Goal: Contribute content

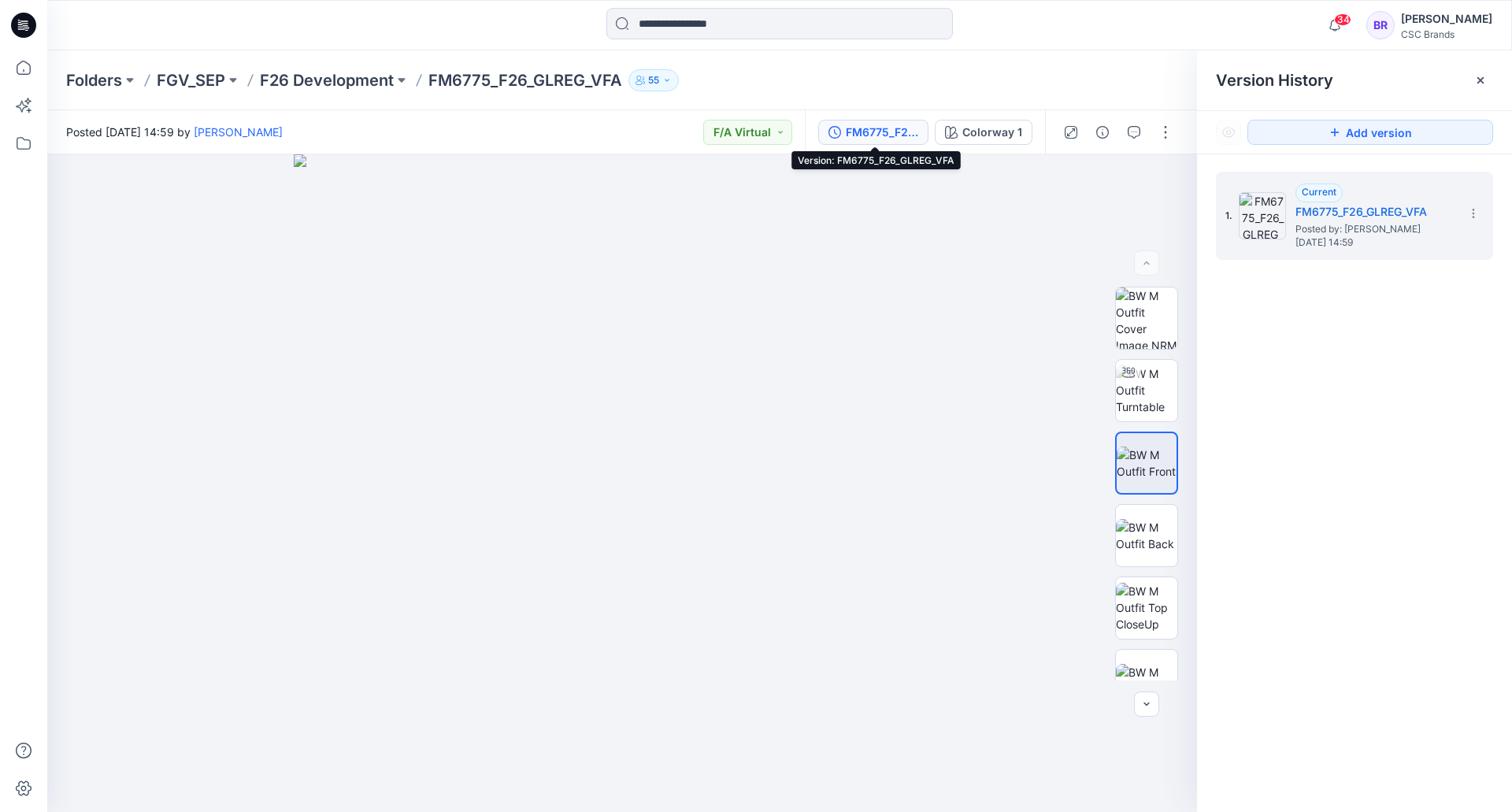
click at [29, 19] on icon at bounding box center [24, 24] width 25 height 25
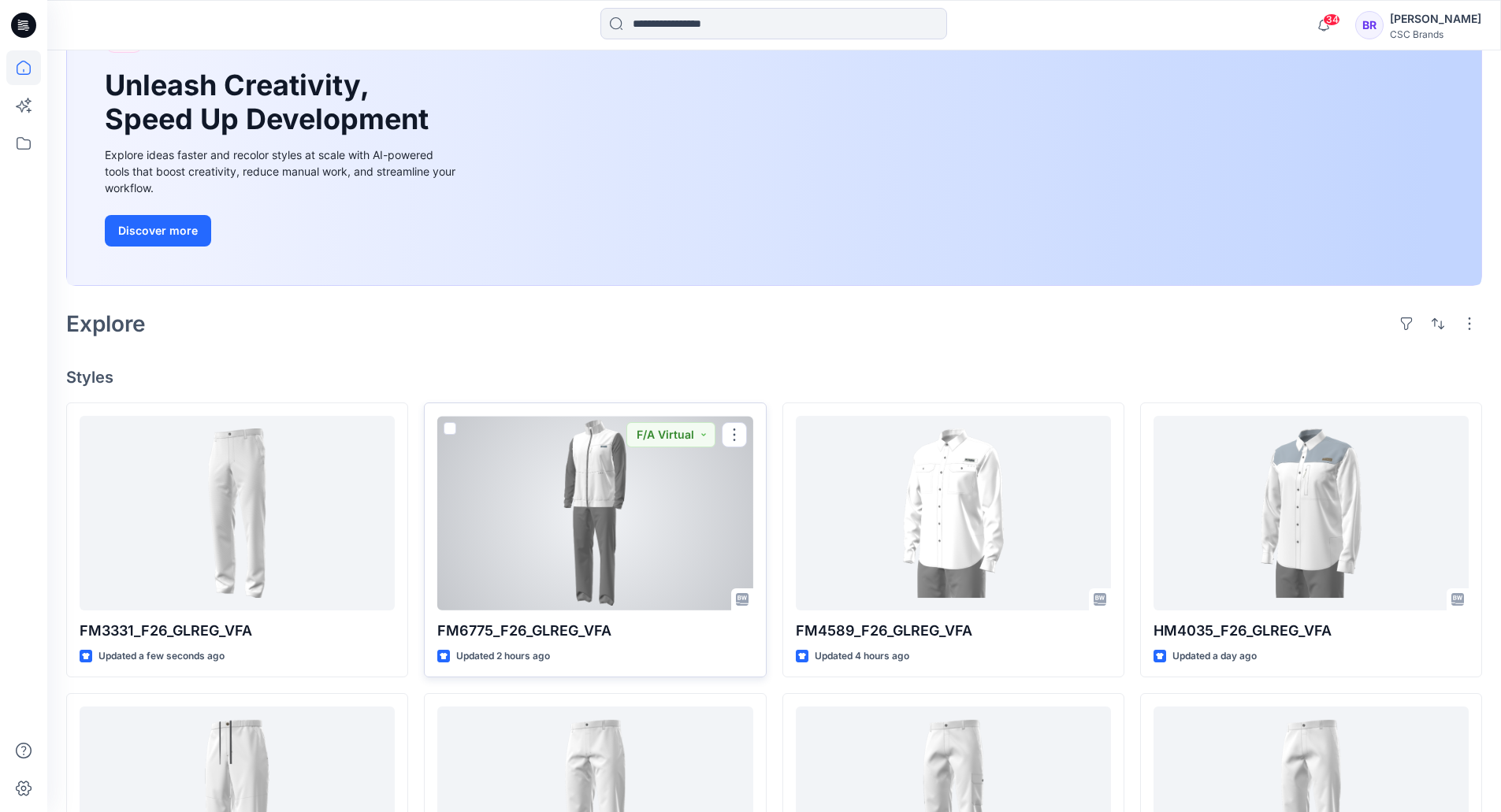
scroll to position [158, 0]
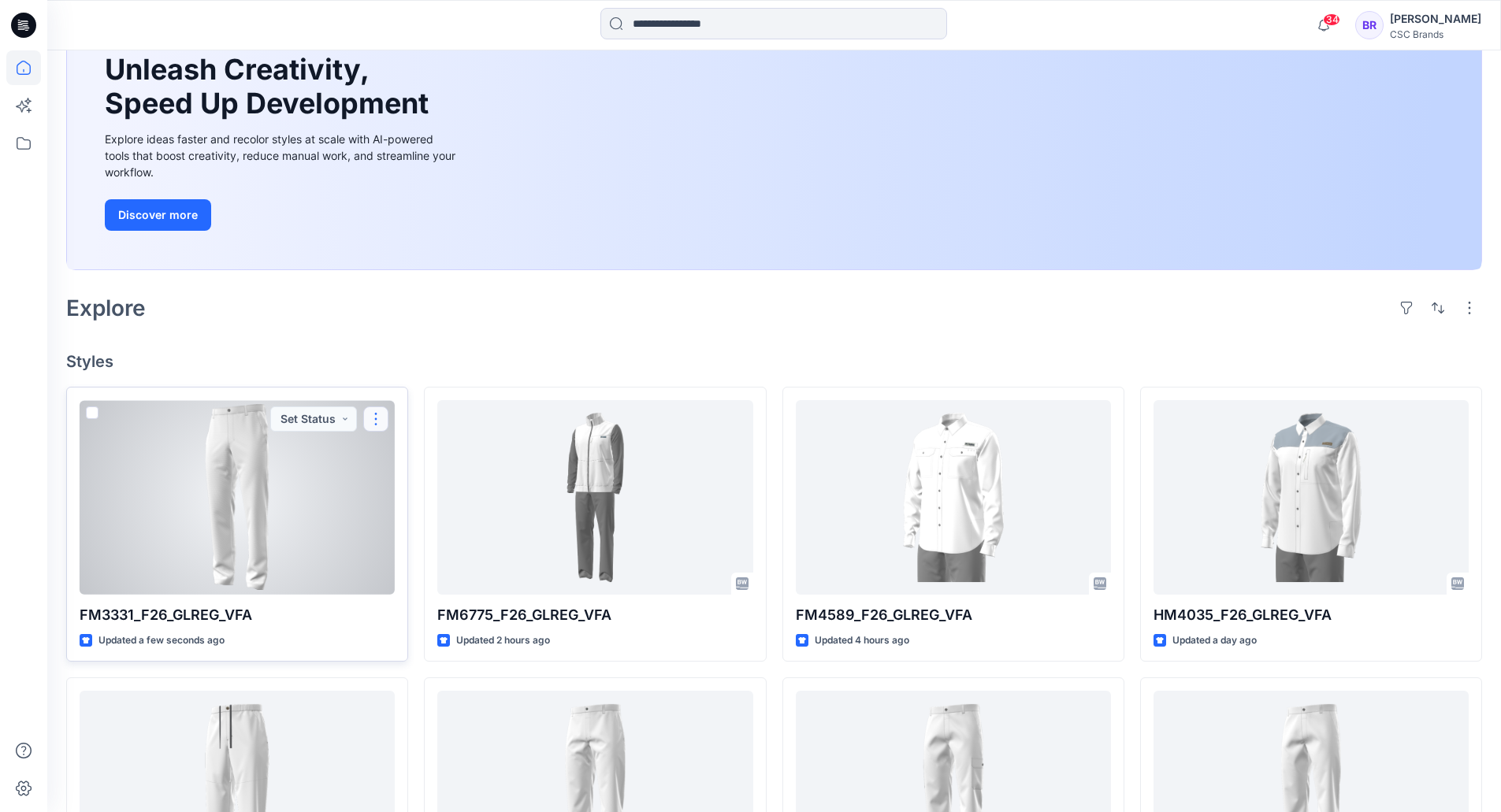
click at [372, 416] on button "button" at bounding box center [375, 419] width 25 height 25
click at [419, 450] on button "Edit" at bounding box center [451, 456] width 171 height 29
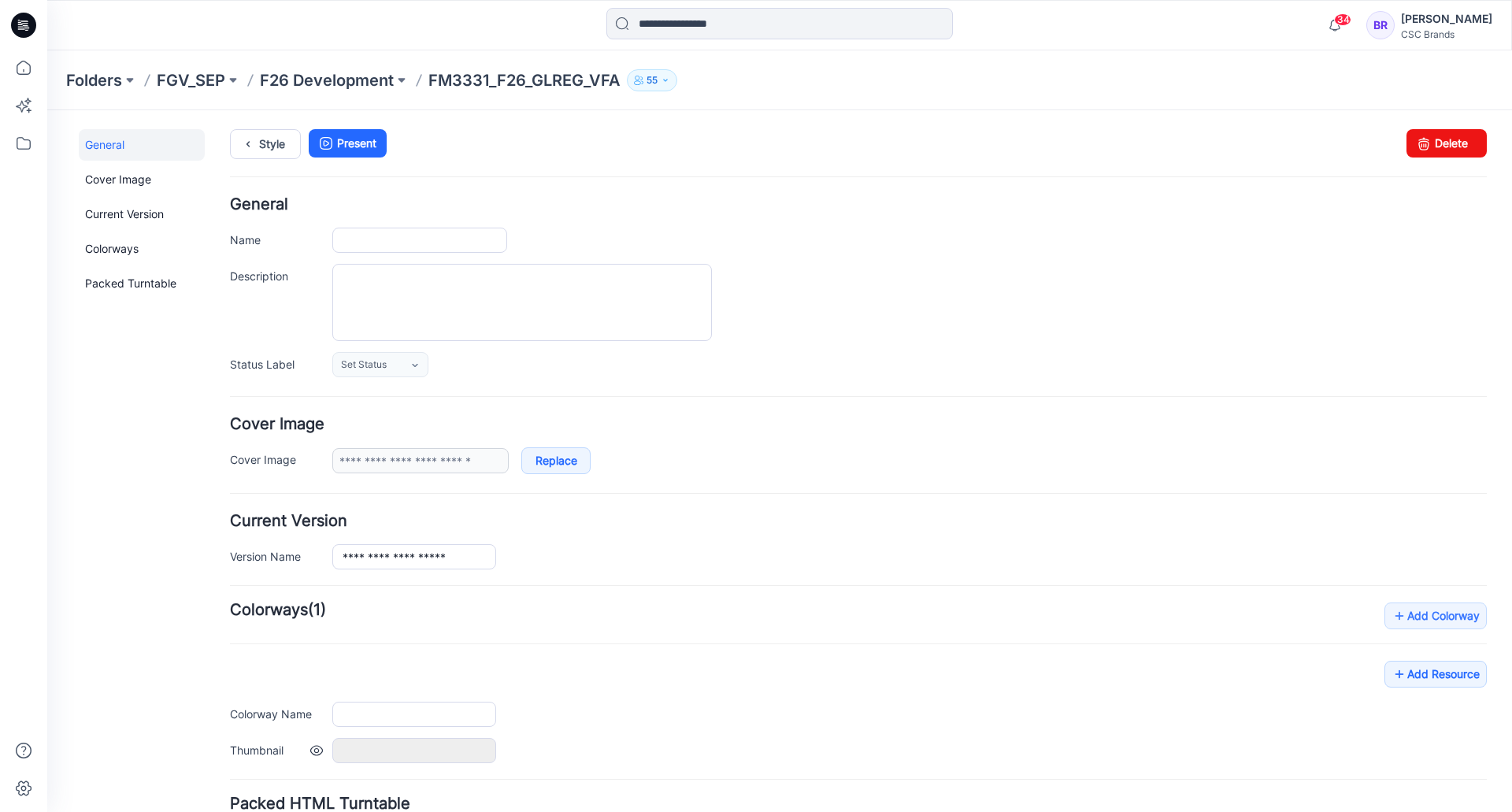
type input "**********"
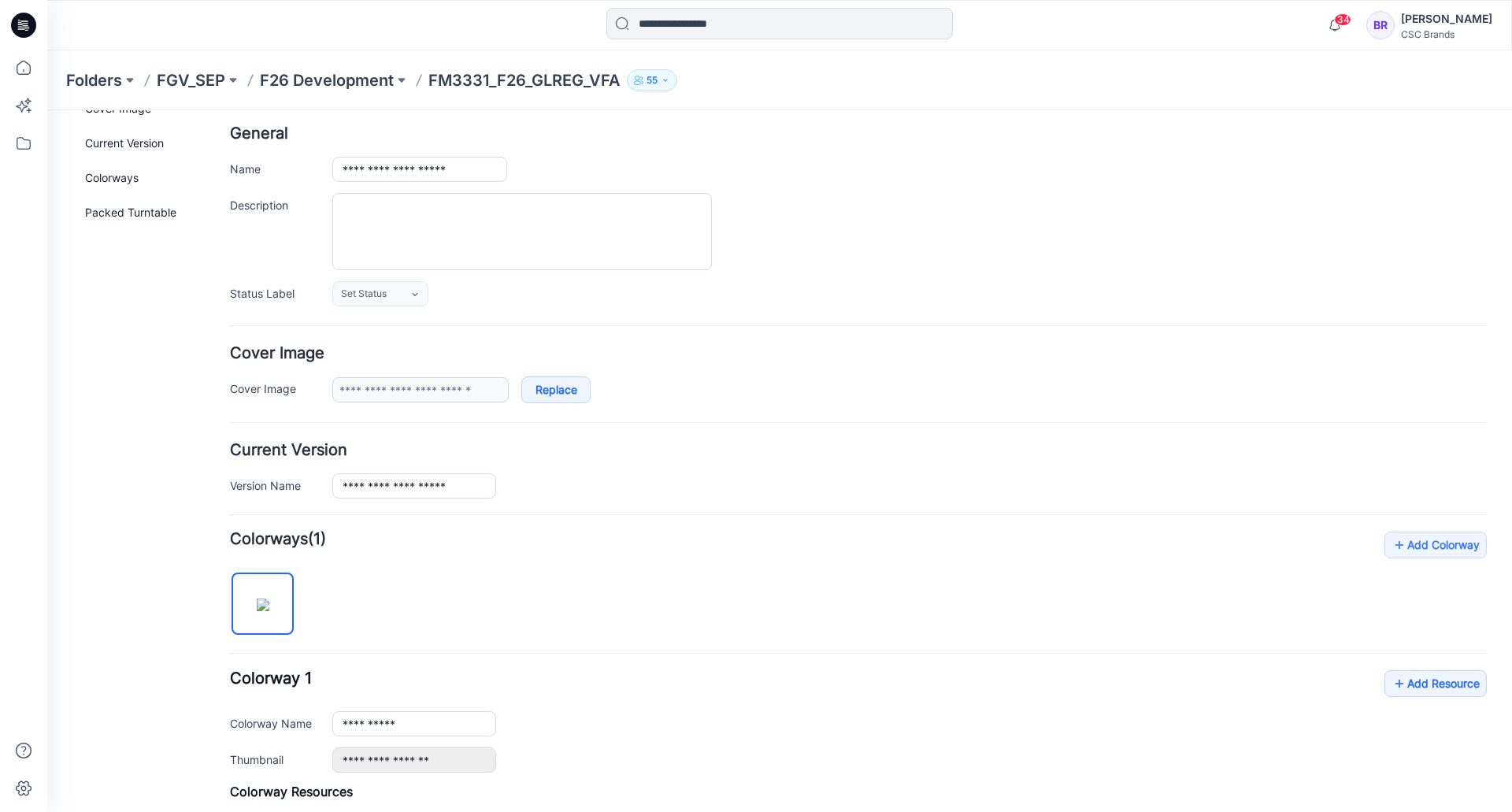
scroll to position [291, 0]
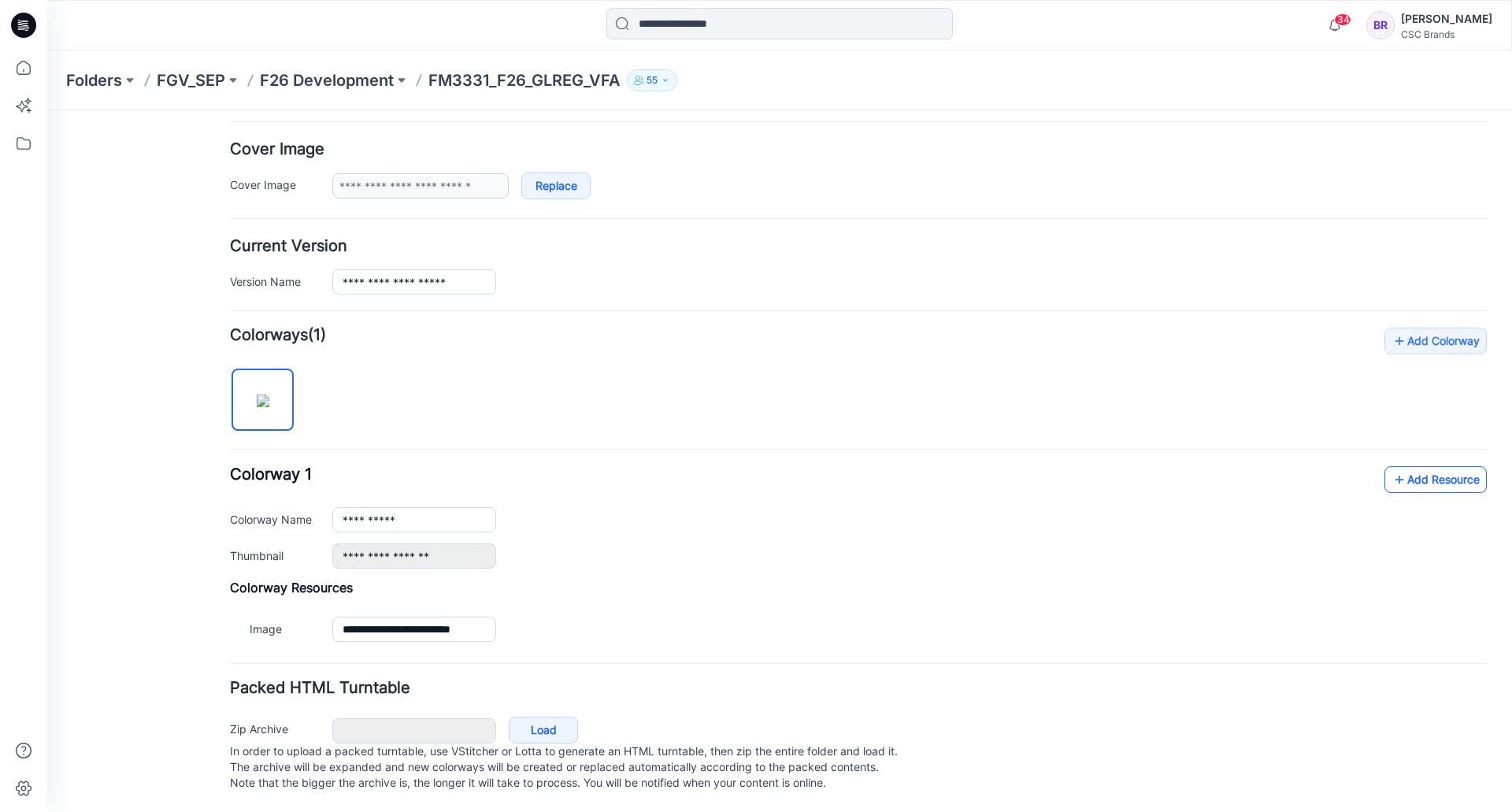
click at [1400, 466] on link "Add Resource" at bounding box center [1435, 479] width 102 height 27
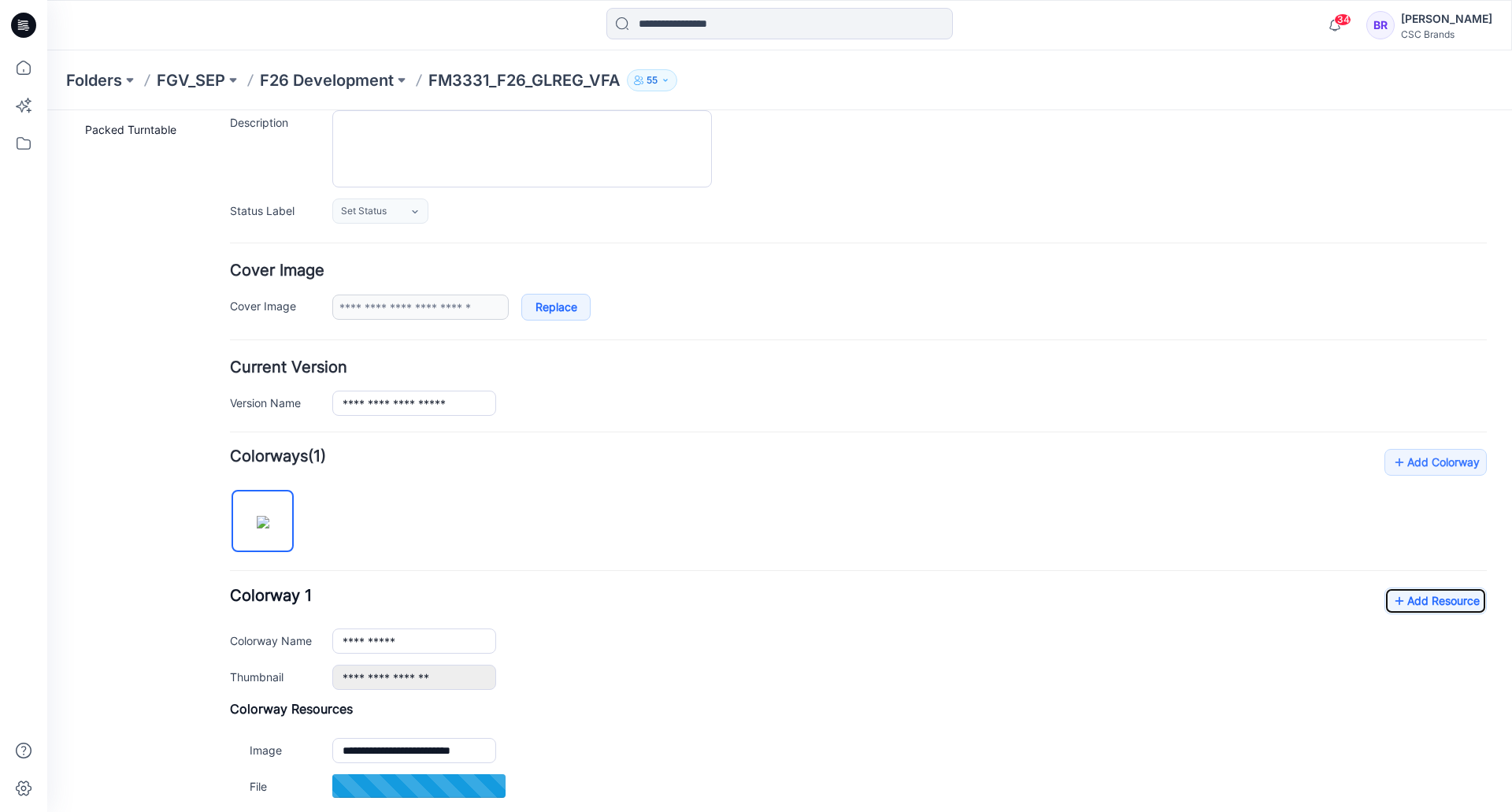
scroll to position [0, 0]
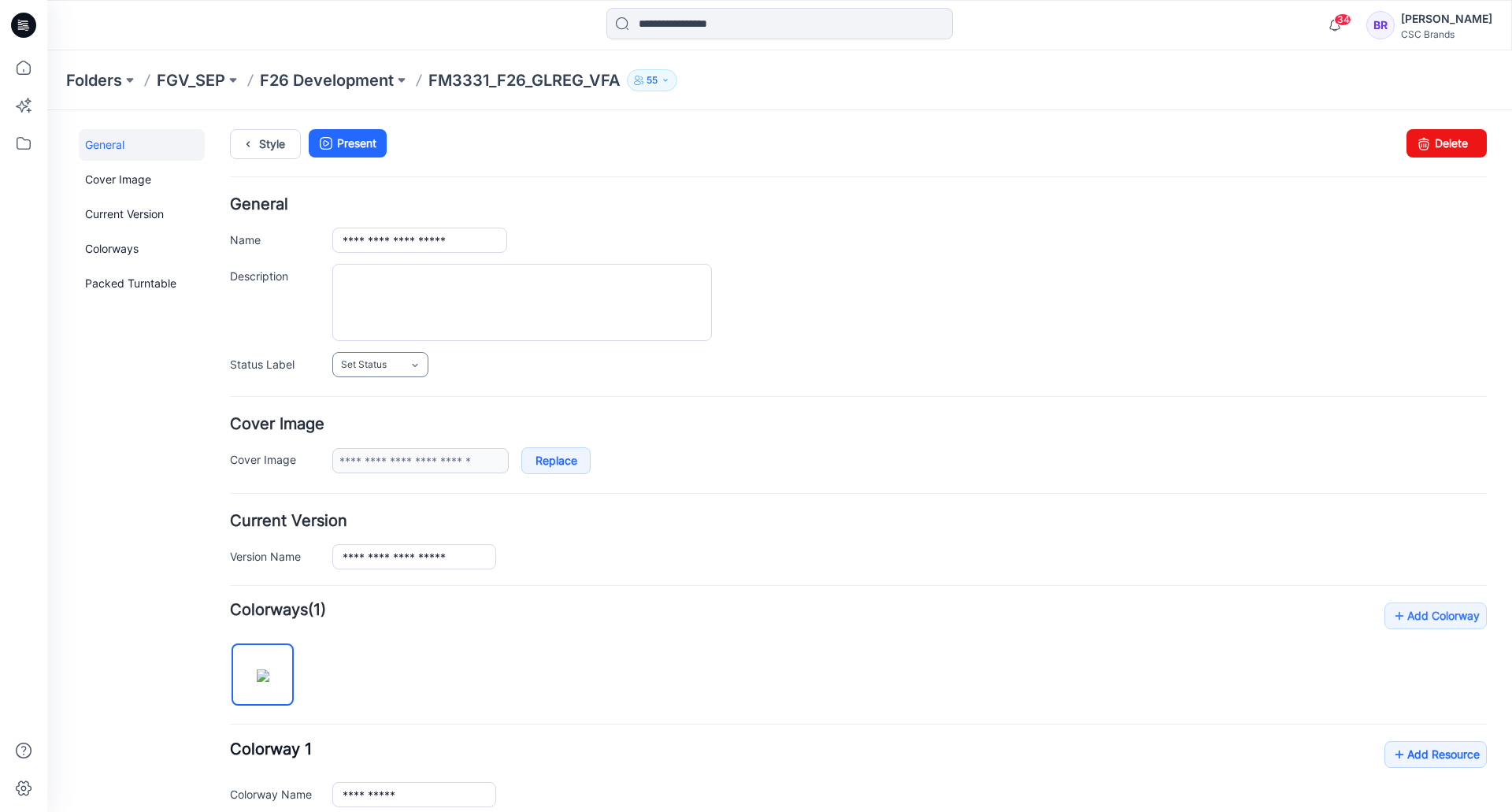
click at [384, 360] on span "Set Status" at bounding box center [364, 364] width 46 height 16
click at [378, 533] on link "F/A Virtual" at bounding box center [396, 536] width 120 height 33
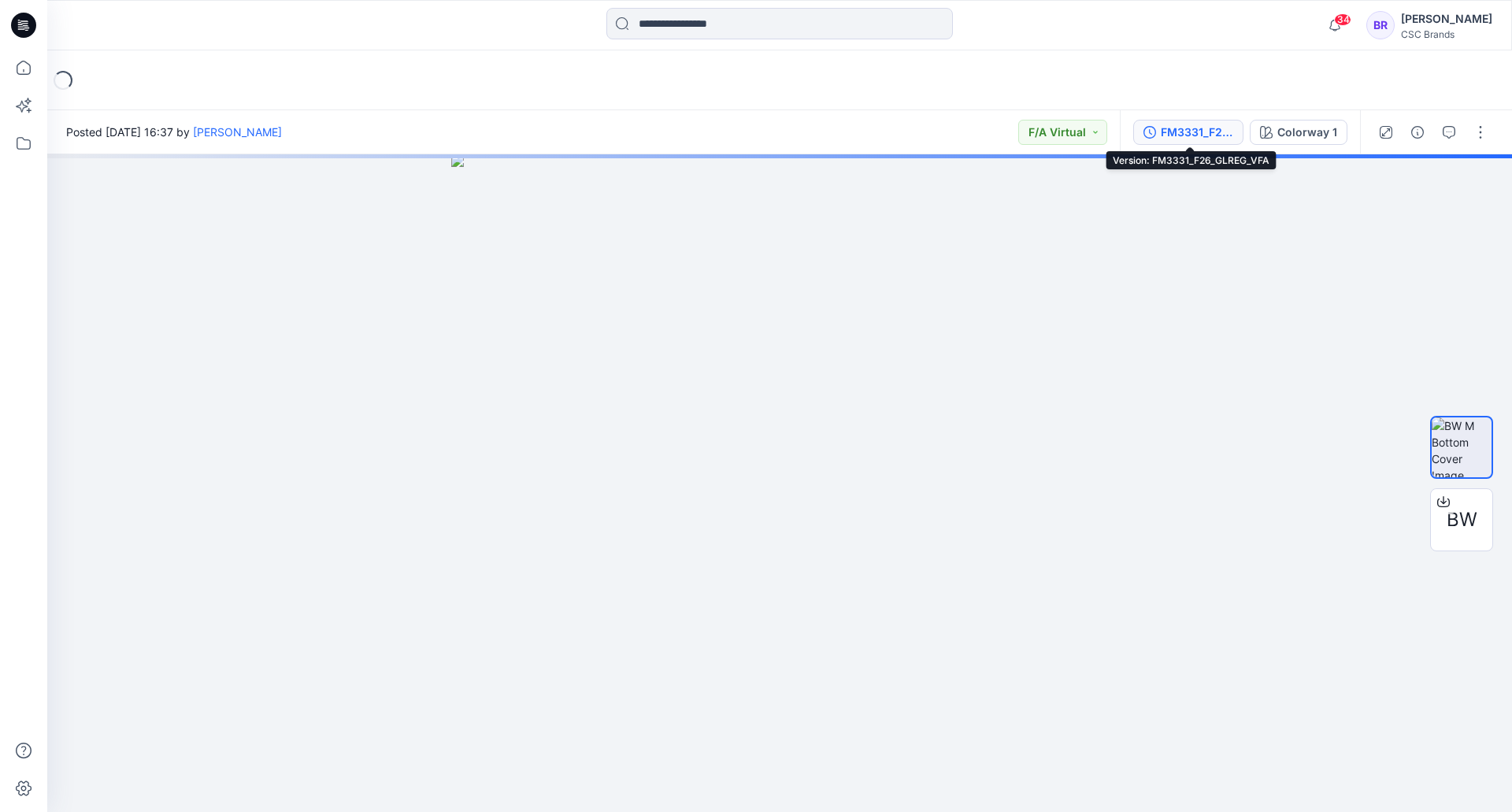
click at [1186, 129] on div "FM3331_F26_GLREG_VFA" at bounding box center [1197, 132] width 73 height 17
